Goal: Task Accomplishment & Management: Complete application form

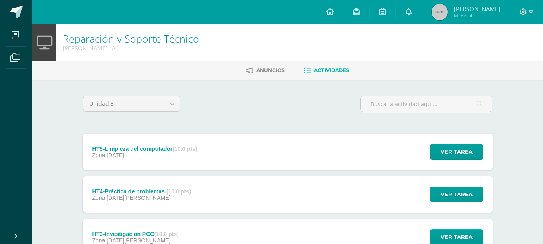
click at [179, 90] on div "Unidad 3 Unidad 1 Unidad 2 Unidad 3 HT5-Limpieza del computador (10.0 pts) Zona…" at bounding box center [288, 237] width 442 height 314
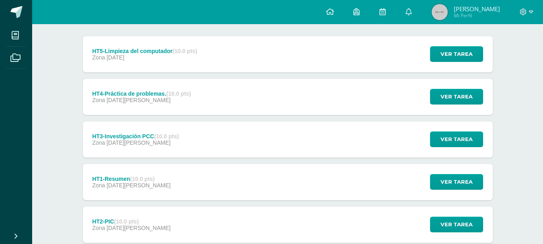
scroll to position [150, 0]
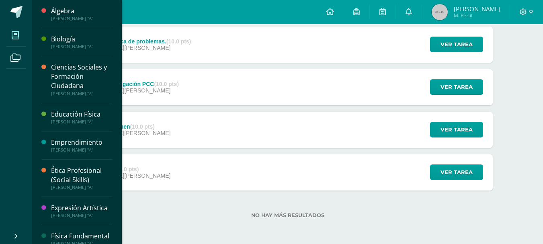
click at [19, 29] on span at bounding box center [15, 35] width 18 height 18
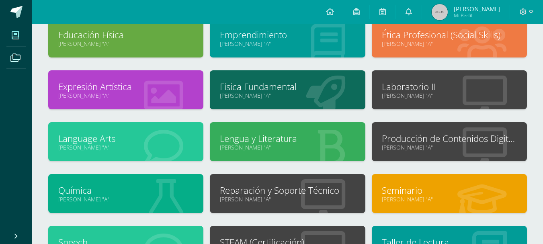
scroll to position [41, 0]
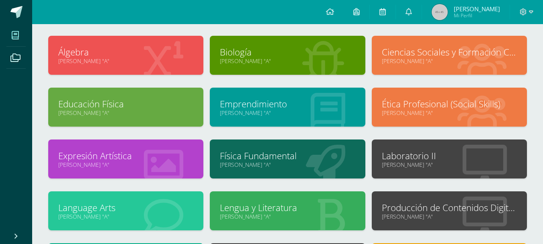
click at [438, 168] on link "[PERSON_NAME] "A"" at bounding box center [449, 165] width 135 height 8
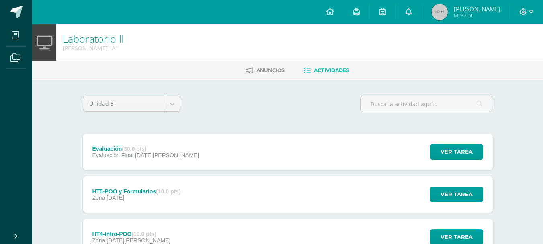
click at [512, 76] on ul "Anuncios Actividades" at bounding box center [297, 70] width 511 height 13
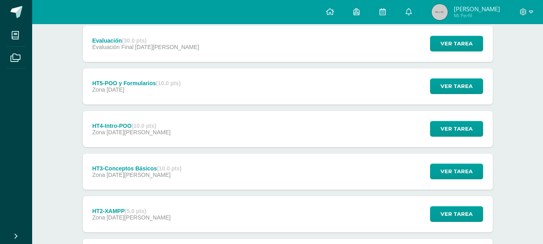
click at [224, 51] on div "Evaluación (30.0 pts) Evaluación Final [DATE][PERSON_NAME] Ver tarea Evaluación…" at bounding box center [288, 44] width 410 height 36
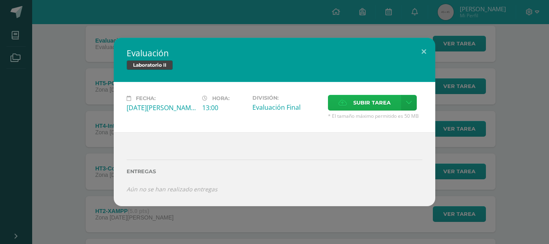
click at [375, 104] on span "Subir tarea" at bounding box center [371, 102] width 37 height 15
click at [0, 0] on input "Subir tarea" at bounding box center [0, 0] width 0 height 0
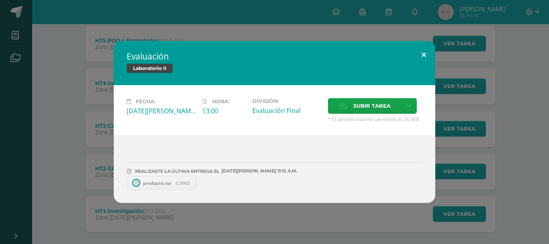
click at [422, 55] on button at bounding box center [424, 54] width 23 height 27
